Goal: Task Accomplishment & Management: Use online tool/utility

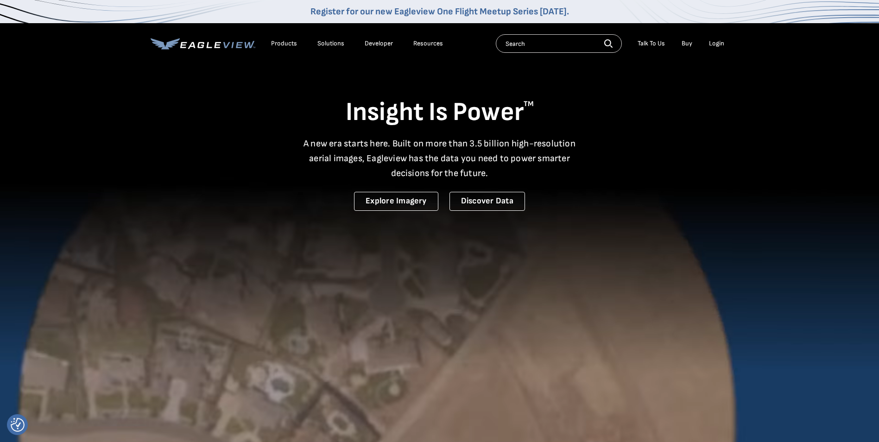
click at [709, 44] on li "Login" at bounding box center [716, 44] width 25 height 14
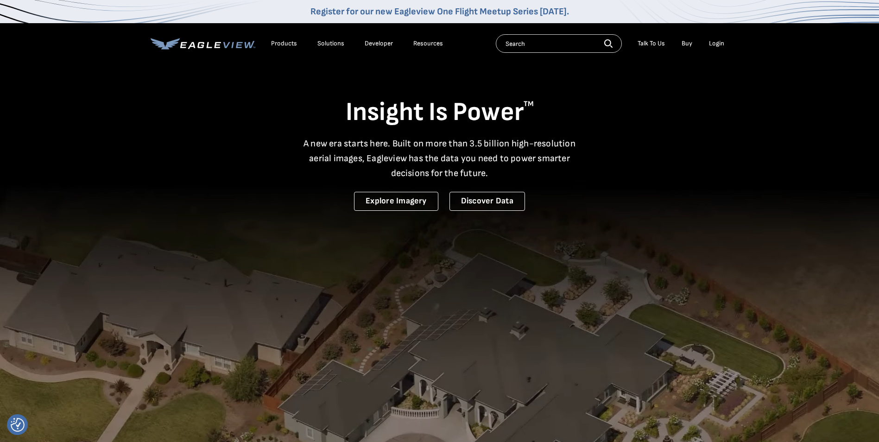
click at [717, 42] on div "Login" at bounding box center [716, 43] width 15 height 8
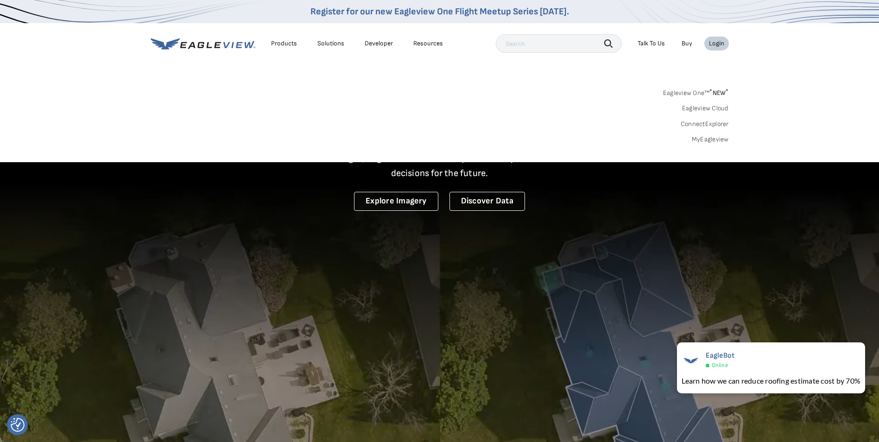
click at [708, 140] on link "MyEagleview" at bounding box center [710, 139] width 37 height 8
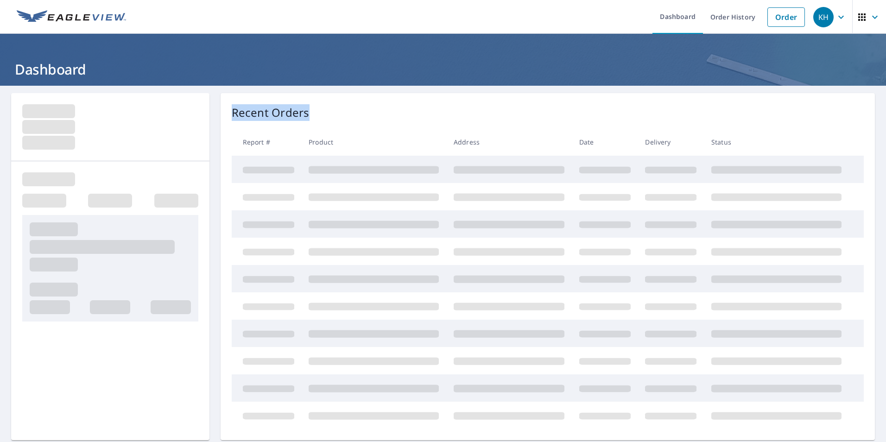
click at [493, 126] on div "Recent Orders Report # Product Address Date Delivery Status" at bounding box center [547, 266] width 654 height 347
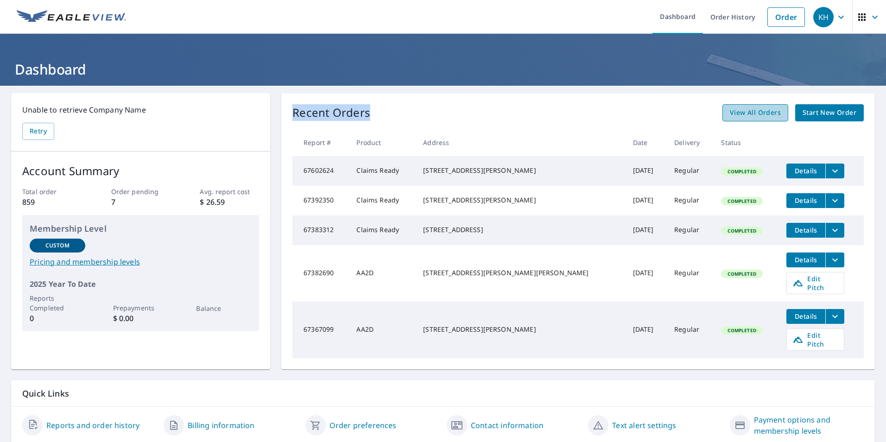
click at [736, 120] on link "View All Orders" at bounding box center [755, 112] width 66 height 17
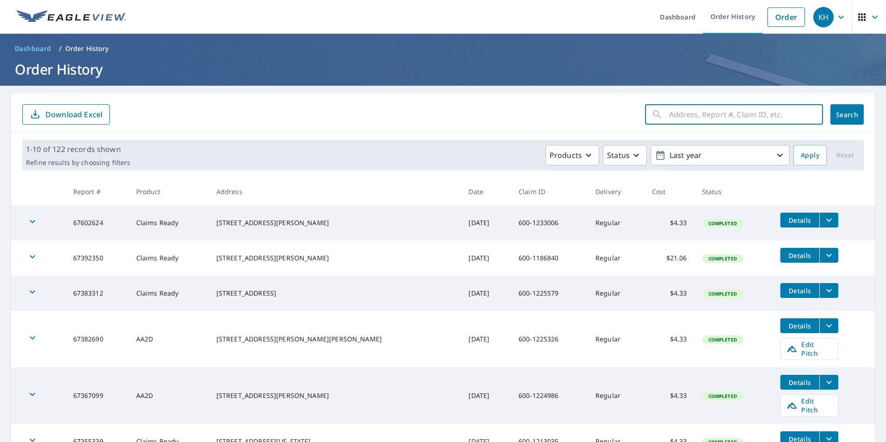
click at [696, 113] on input "text" at bounding box center [746, 114] width 154 height 26
type input "[STREET_ADDRESS]"
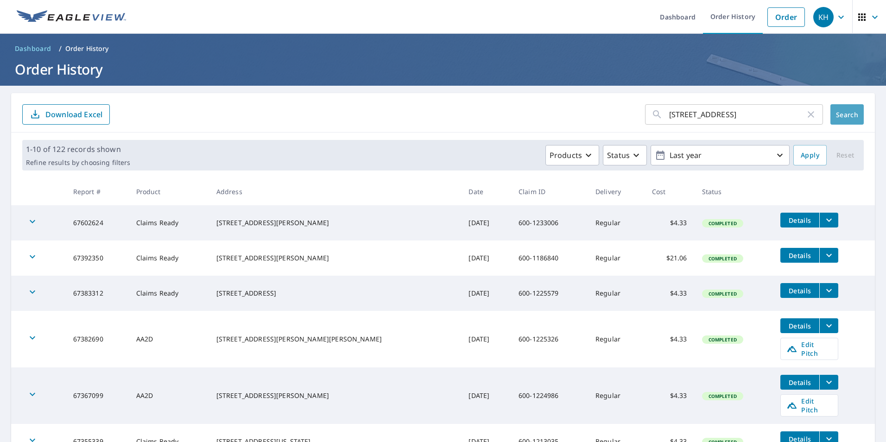
click at [837, 114] on span "Search" at bounding box center [846, 114] width 19 height 9
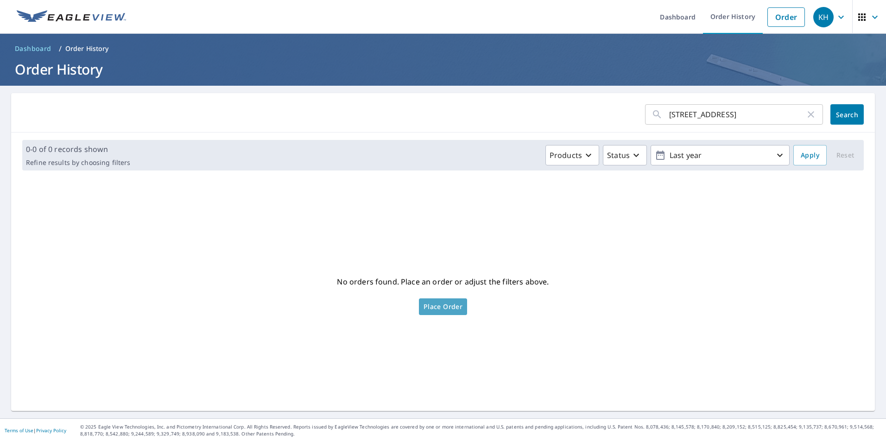
click at [456, 306] on span "Place Order" at bounding box center [442, 306] width 39 height 5
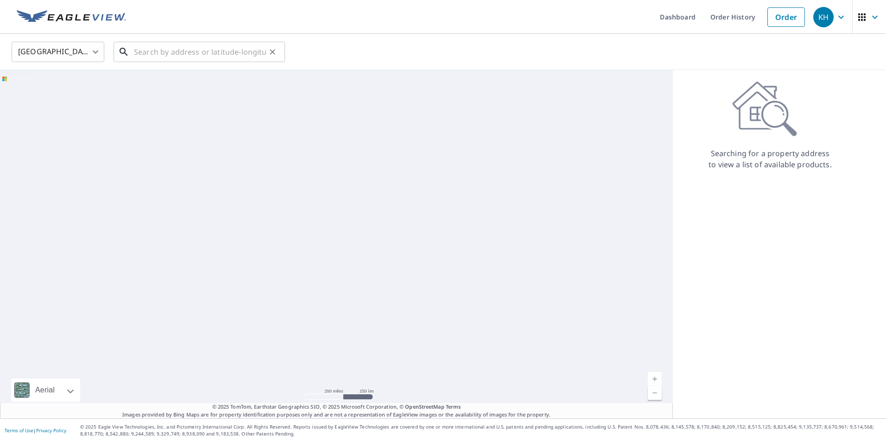
click at [193, 50] on input "text" at bounding box center [200, 52] width 132 height 26
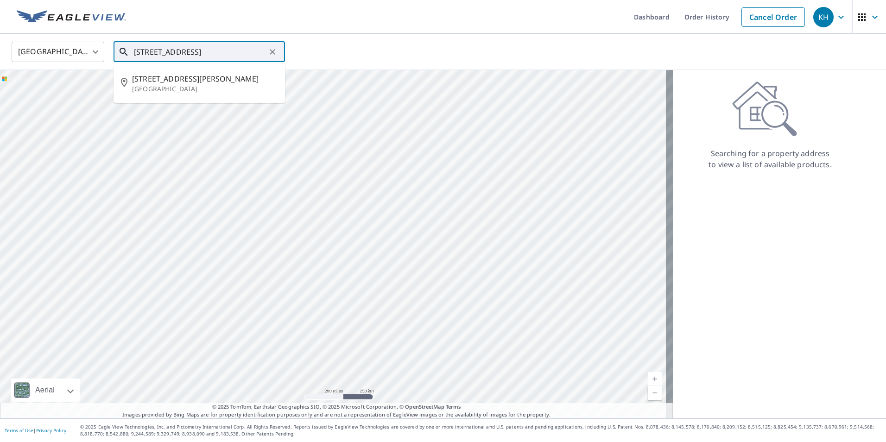
click at [200, 57] on input "[STREET_ADDRESS]" at bounding box center [200, 52] width 132 height 26
click at [152, 90] on p "Saint Louis, MO 63119" at bounding box center [204, 88] width 145 height 9
type input "435 N Rock Hill Rd Saint Louis, MO 63119"
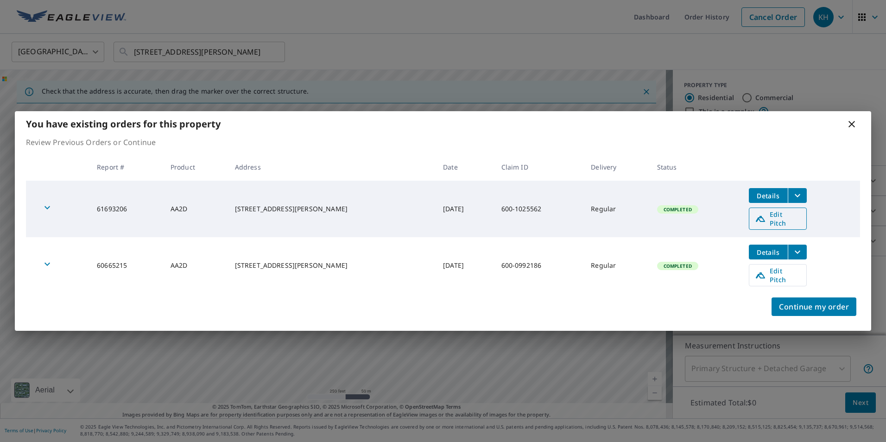
click at [777, 220] on span "Edit Pitch" at bounding box center [778, 219] width 46 height 18
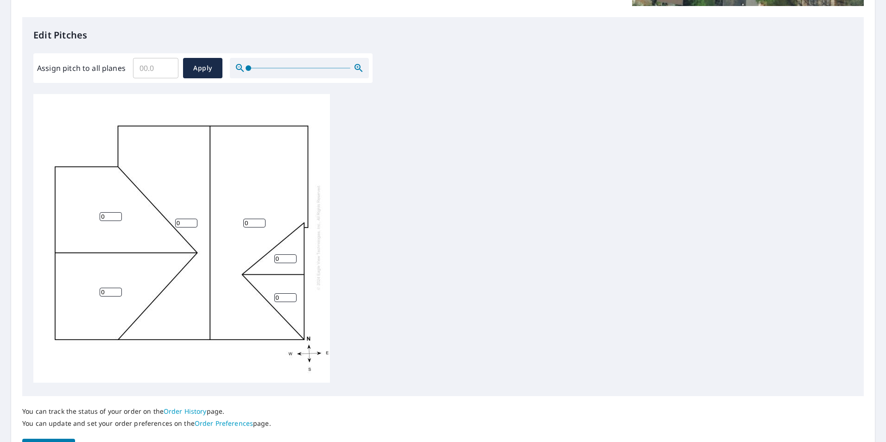
scroll to position [9, 0]
click at [192, 219] on input "0" at bounding box center [186, 223] width 22 height 9
click at [157, 69] on input "Assign pitch to all planes" at bounding box center [155, 68] width 45 height 26
type input "7"
drag, startPoint x: 646, startPoint y: 159, endPoint x: 694, endPoint y: 303, distance: 151.6
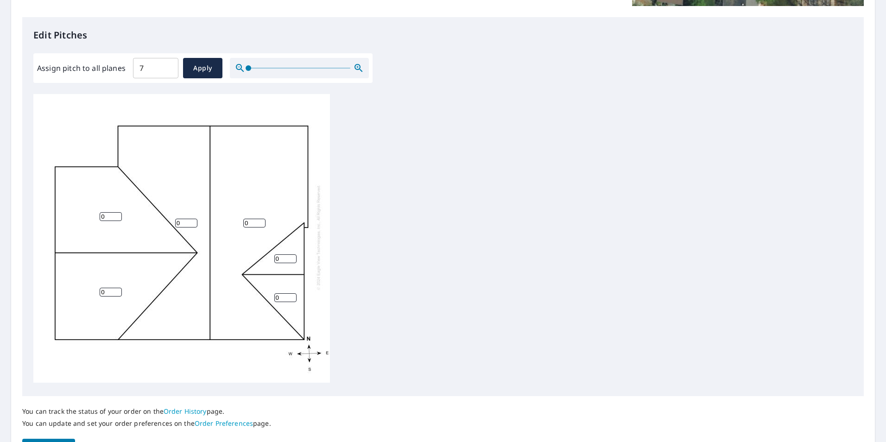
click at [692, 297] on div "0 0 0 0 0 0" at bounding box center [442, 239] width 819 height 291
click at [208, 70] on span "Apply" at bounding box center [202, 69] width 25 height 12
type input "7"
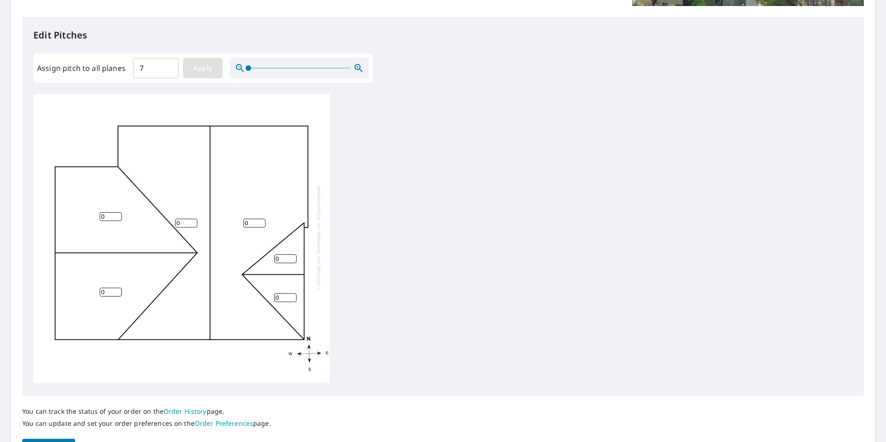
type input "7"
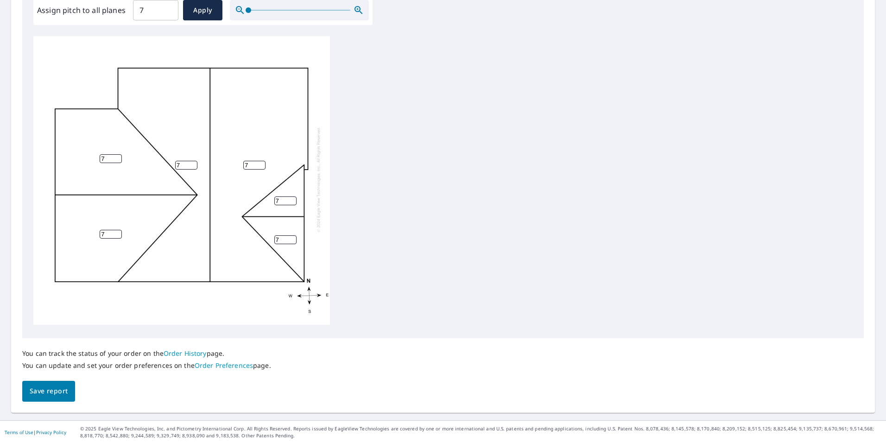
scroll to position [291, 0]
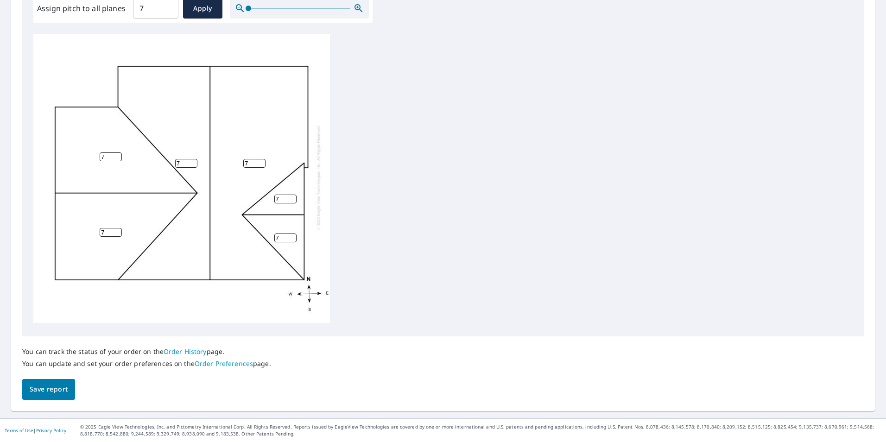
click at [46, 396] on button "Save report" at bounding box center [48, 389] width 53 height 21
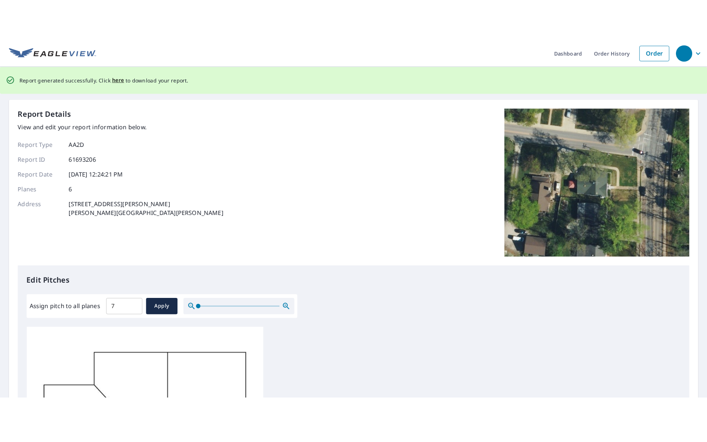
scroll to position [0, 0]
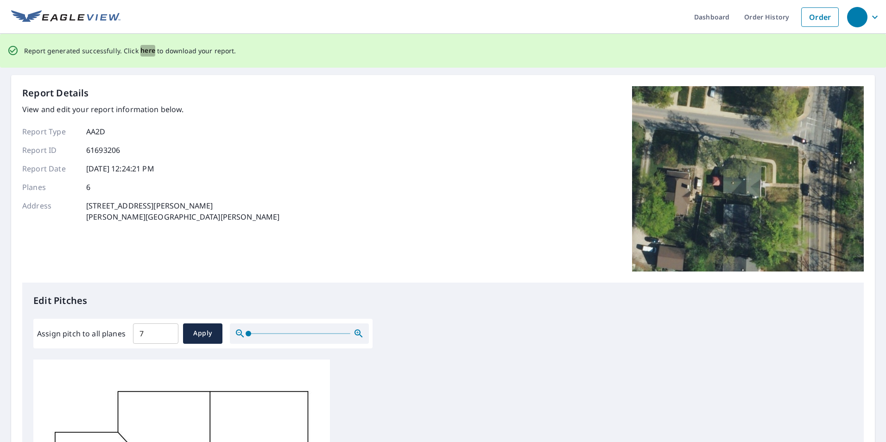
click at [149, 50] on span "here" at bounding box center [147, 51] width 15 height 12
click at [146, 50] on span "here" at bounding box center [147, 51] width 15 height 12
